Goal: Entertainment & Leisure: Consume media (video, audio)

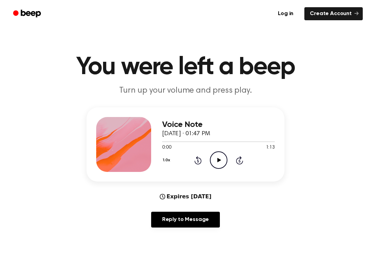
click at [223, 154] on icon "Play Audio" at bounding box center [219, 160] width 18 height 18
click at [198, 160] on icon at bounding box center [198, 161] width 2 height 3
click at [197, 157] on icon at bounding box center [197, 160] width 7 height 8
click at [196, 157] on icon "Rewind 5 seconds" at bounding box center [198, 160] width 8 height 9
click at [196, 162] on icon "Rewind 5 seconds" at bounding box center [198, 160] width 8 height 9
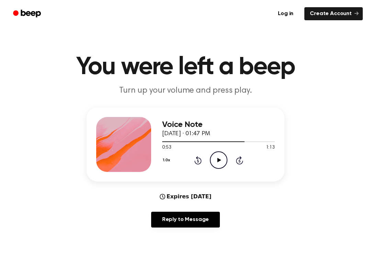
click at [194, 162] on icon "Rewind 5 seconds" at bounding box center [198, 160] width 8 height 9
click at [197, 159] on icon at bounding box center [197, 160] width 7 height 8
click at [194, 161] on icon "Rewind 5 seconds" at bounding box center [198, 160] width 8 height 9
click at [193, 162] on div "1.0x Rewind 5 seconds Play Audio Skip 5 seconds" at bounding box center [218, 160] width 113 height 18
click at [194, 161] on icon "Rewind 5 seconds" at bounding box center [198, 160] width 8 height 9
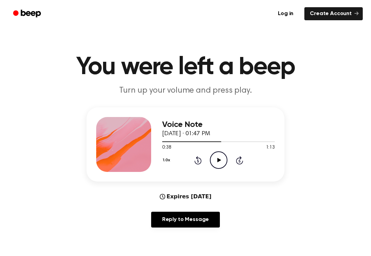
click at [193, 160] on div "1.0x Rewind 5 seconds Play Audio Skip 5 seconds" at bounding box center [218, 160] width 113 height 18
click at [200, 160] on icon at bounding box center [197, 160] width 7 height 8
click at [197, 158] on icon at bounding box center [197, 160] width 7 height 8
click at [197, 153] on div "1.0x Rewind 5 seconds Play Audio Skip 5 seconds" at bounding box center [218, 160] width 113 height 18
click at [191, 161] on div "1.0x Rewind 5 seconds Play Audio Skip 5 seconds" at bounding box center [218, 160] width 113 height 18
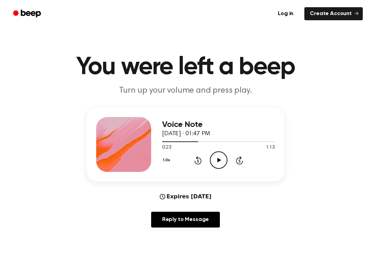
click at [196, 159] on icon "Rewind 5 seconds" at bounding box center [198, 160] width 8 height 9
click at [195, 158] on icon "Rewind 5 seconds" at bounding box center [198, 160] width 8 height 9
click at [201, 158] on icon "Rewind 5 seconds" at bounding box center [198, 160] width 8 height 9
click at [202, 159] on div "1.0x Rewind 5 seconds Play Audio Skip 5 seconds" at bounding box center [218, 160] width 113 height 18
click at [195, 157] on icon "Rewind 5 seconds" at bounding box center [198, 160] width 8 height 9
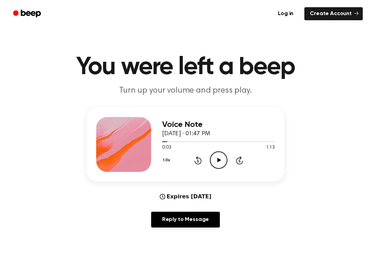
click at [192, 157] on div "1.0x Rewind 5 seconds Play Audio Skip 5 seconds" at bounding box center [218, 160] width 113 height 18
click at [191, 157] on div "1.0x Rewind 5 seconds Play Audio Skip 5 seconds" at bounding box center [218, 160] width 113 height 18
click at [191, 152] on div "1.0x Rewind 5 seconds Play Audio Skip 5 seconds" at bounding box center [218, 160] width 113 height 18
click at [196, 153] on div "1.0x Rewind 5 seconds Play Audio Skip 5 seconds" at bounding box center [218, 160] width 113 height 18
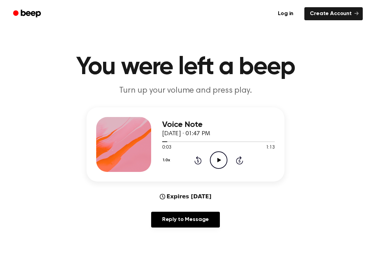
click at [196, 153] on div "1.0x Rewind 5 seconds Play Audio Skip 5 seconds" at bounding box center [218, 160] width 113 height 18
click at [190, 158] on div "1.0x Rewind 5 seconds Play Audio Skip 5 seconds" at bounding box center [218, 160] width 113 height 18
click at [200, 159] on icon at bounding box center [197, 160] width 7 height 8
click at [202, 162] on div "1.0x Rewind 5 seconds Play Audio Skip 5 seconds" at bounding box center [218, 160] width 113 height 18
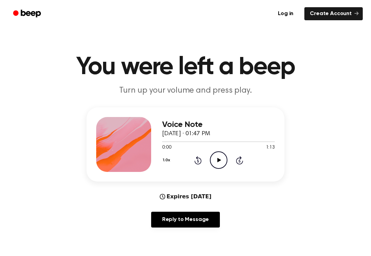
click at [201, 163] on icon at bounding box center [197, 160] width 7 height 8
click at [200, 162] on icon at bounding box center [197, 160] width 7 height 8
click at [196, 164] on icon at bounding box center [197, 160] width 7 height 8
click at [198, 166] on div "1.0x Rewind 5 seconds Play Audio Skip 5 seconds" at bounding box center [218, 160] width 113 height 18
click at [240, 160] on icon at bounding box center [239, 160] width 7 height 8
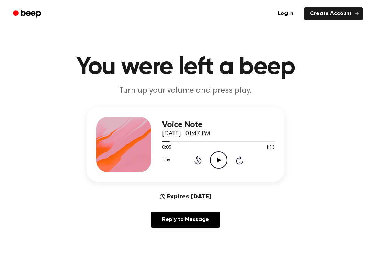
click at [238, 160] on icon "Skip 5 seconds" at bounding box center [239, 160] width 8 height 9
click at [240, 158] on icon at bounding box center [239, 160] width 7 height 8
click at [234, 165] on div "1.0x Rewind 5 seconds Play Audio Skip 5 seconds" at bounding box center [218, 160] width 113 height 18
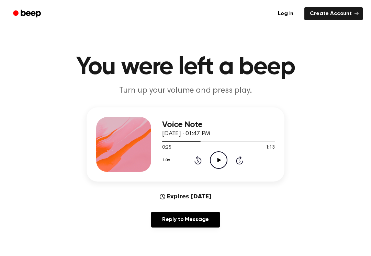
click at [234, 164] on div "1.0x Rewind 5 seconds Play Audio Skip 5 seconds" at bounding box center [218, 160] width 113 height 18
click at [239, 164] on icon at bounding box center [239, 160] width 7 height 8
click at [239, 165] on div "1.0x Rewind 5 seconds Play Audio Skip 5 seconds" at bounding box center [218, 160] width 113 height 18
click at [240, 160] on icon at bounding box center [239, 161] width 2 height 3
click at [239, 160] on icon at bounding box center [239, 161] width 2 height 3
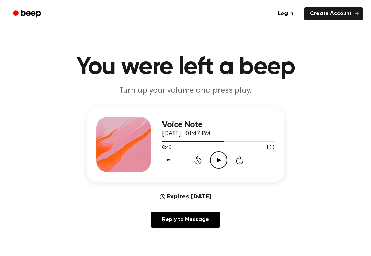
click at [242, 160] on icon "Skip 5 seconds" at bounding box center [239, 160] width 8 height 9
click at [242, 161] on icon at bounding box center [239, 160] width 7 height 8
click at [239, 163] on icon "Skip 5 seconds" at bounding box center [239, 160] width 8 height 9
